Goal: Navigation & Orientation: Find specific page/section

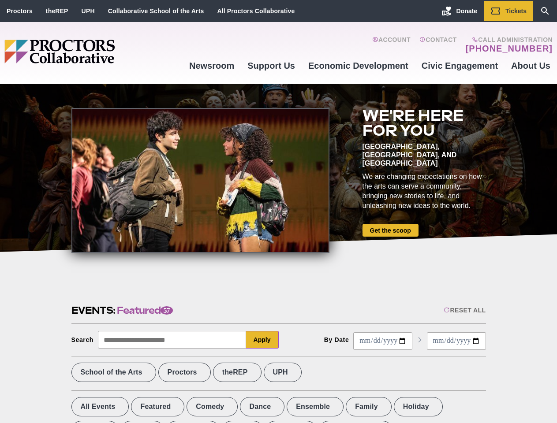
click at [278, 212] on div at bounding box center [200, 180] width 258 height 145
click at [464, 310] on div "Reset All" at bounding box center [464, 310] width 42 height 7
click at [262, 340] on button "Apply" at bounding box center [262, 340] width 33 height 18
